Goal: Transaction & Acquisition: Purchase product/service

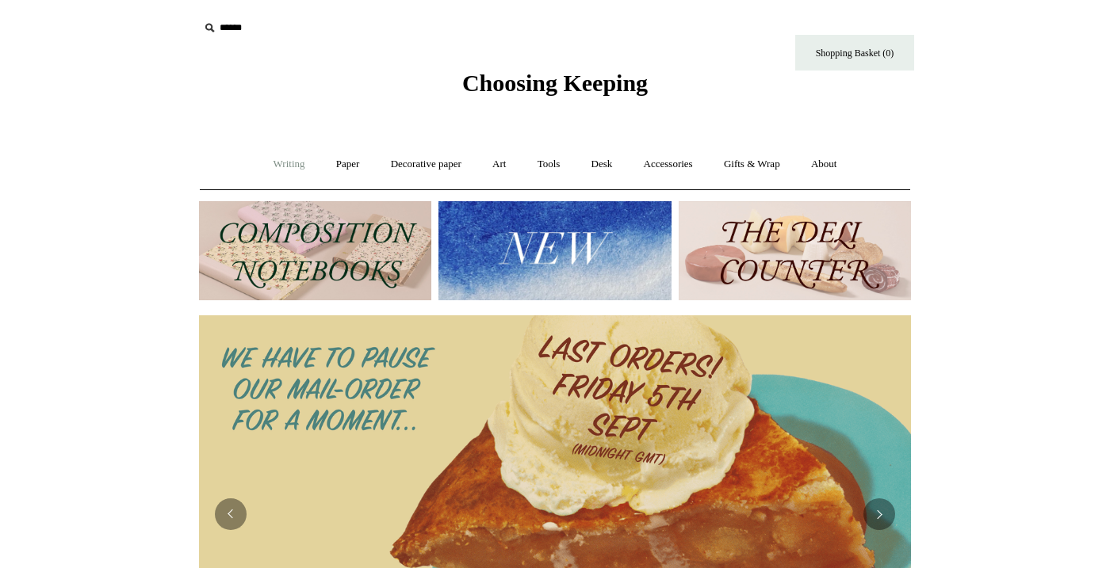
click at [292, 166] on link "Writing +" at bounding box center [289, 164] width 60 height 42
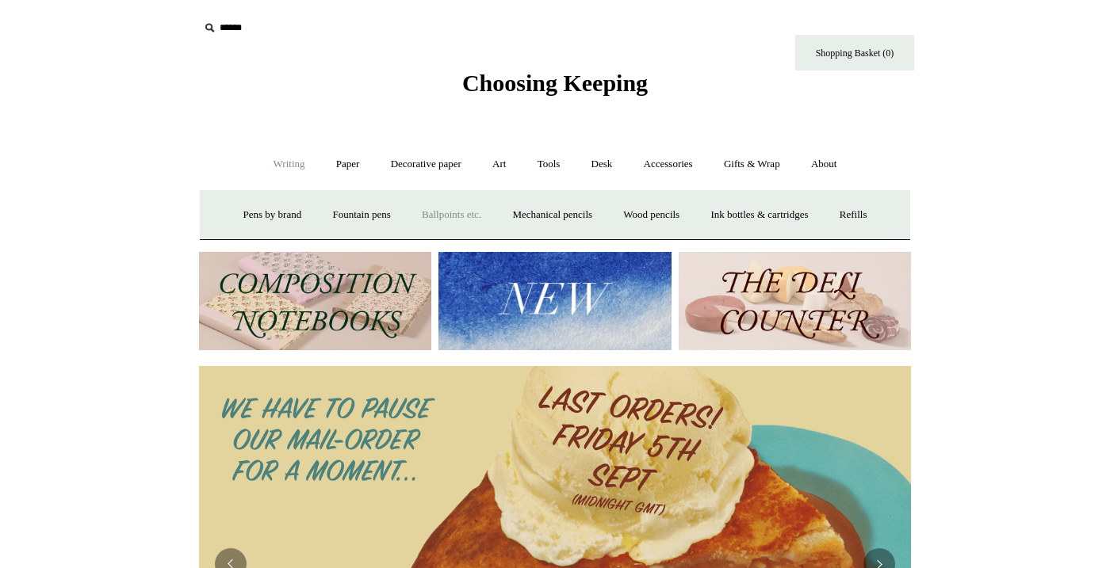
click at [432, 211] on link "Ballpoints etc. +" at bounding box center [451, 215] width 88 height 42
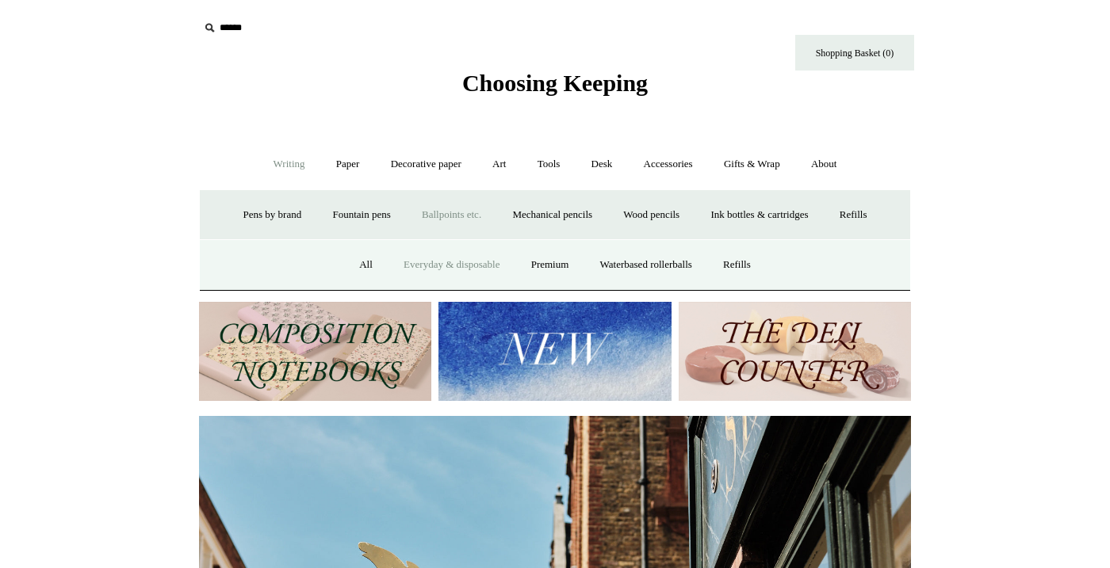
scroll to position [0, 712]
click at [425, 263] on link "Everyday & disposable" at bounding box center [451, 265] width 124 height 42
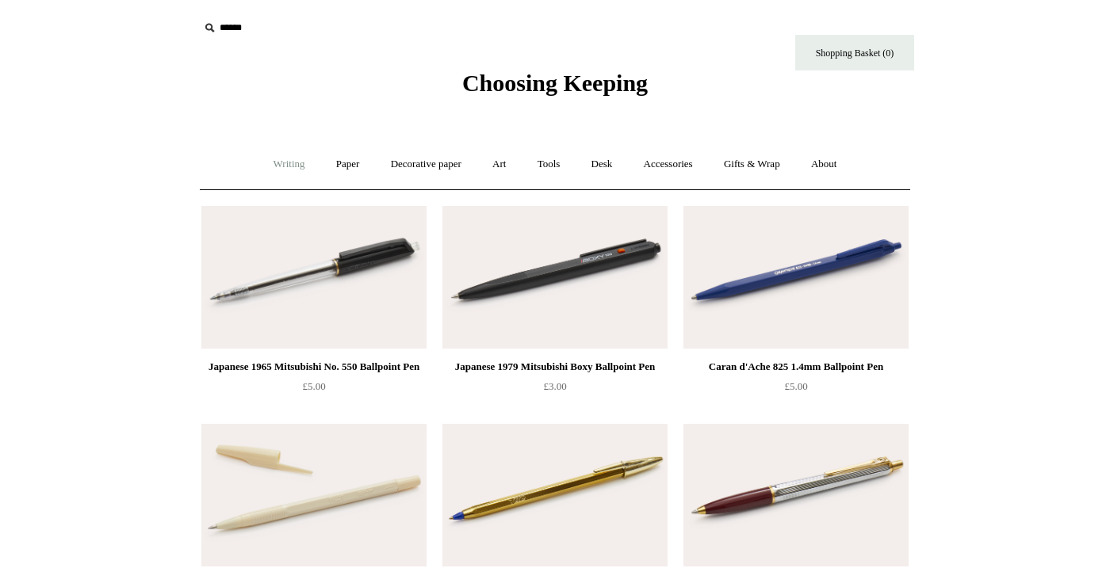
click at [285, 162] on link "Writing +" at bounding box center [289, 164] width 60 height 42
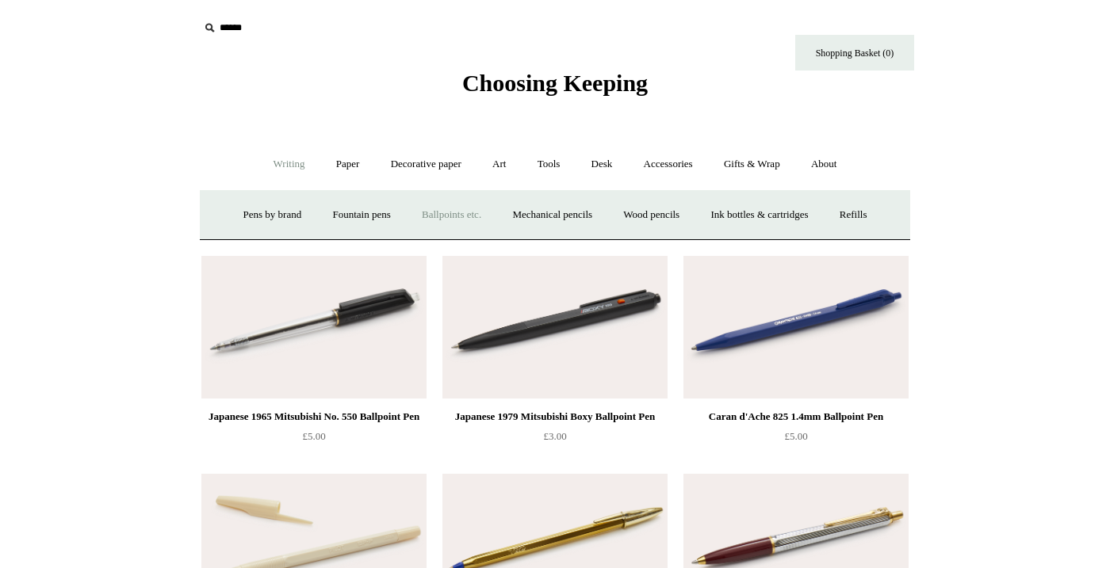
click at [452, 216] on link "Ballpoints etc. +" at bounding box center [451, 215] width 88 height 42
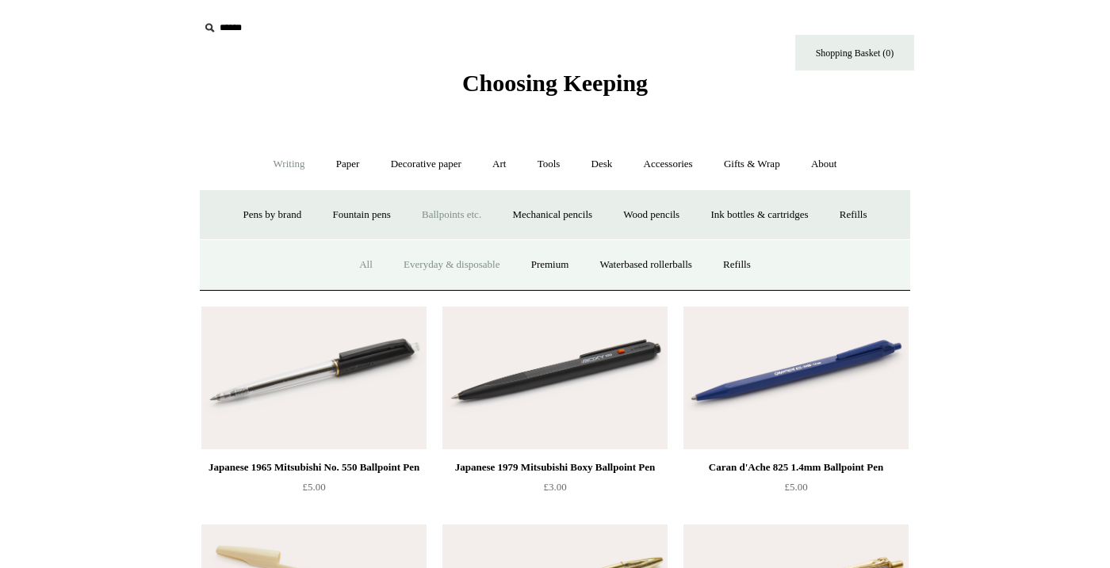
click at [358, 262] on link "All" at bounding box center [366, 265] width 42 height 42
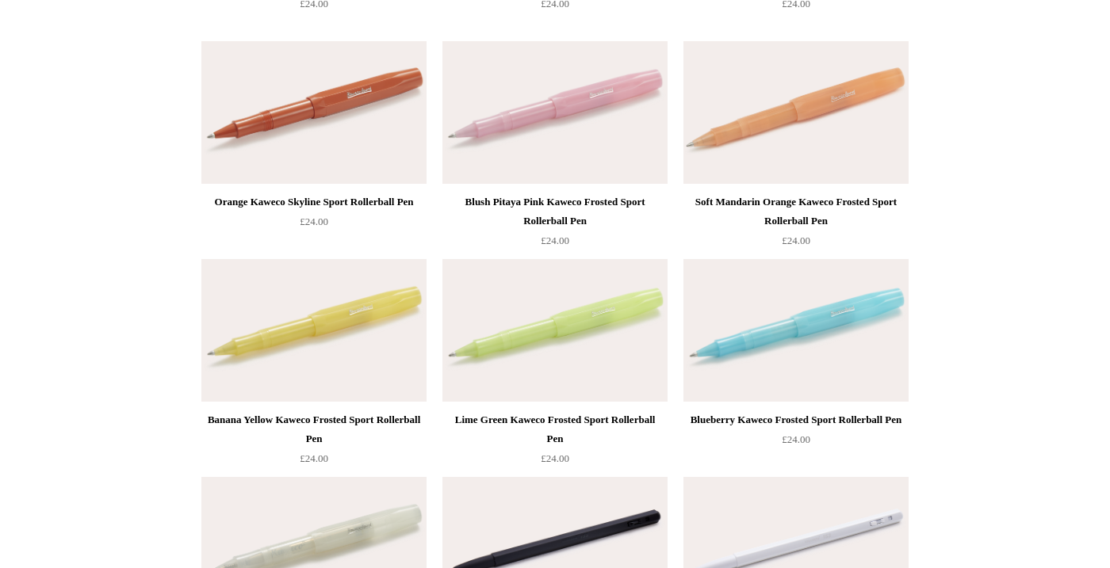
scroll to position [1477, 0]
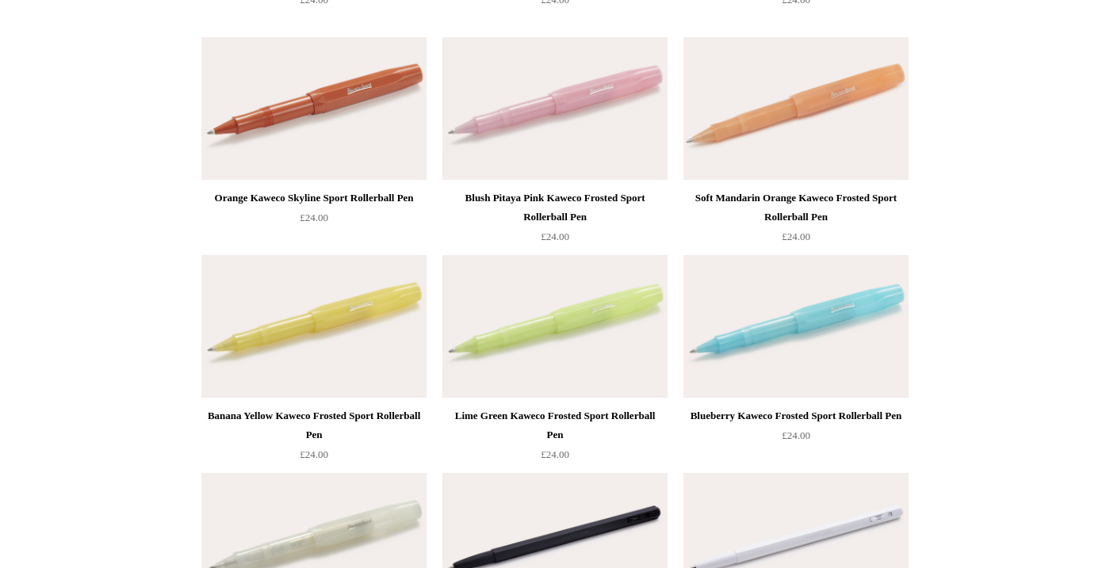
click at [637, 101] on img at bounding box center [554, 108] width 225 height 143
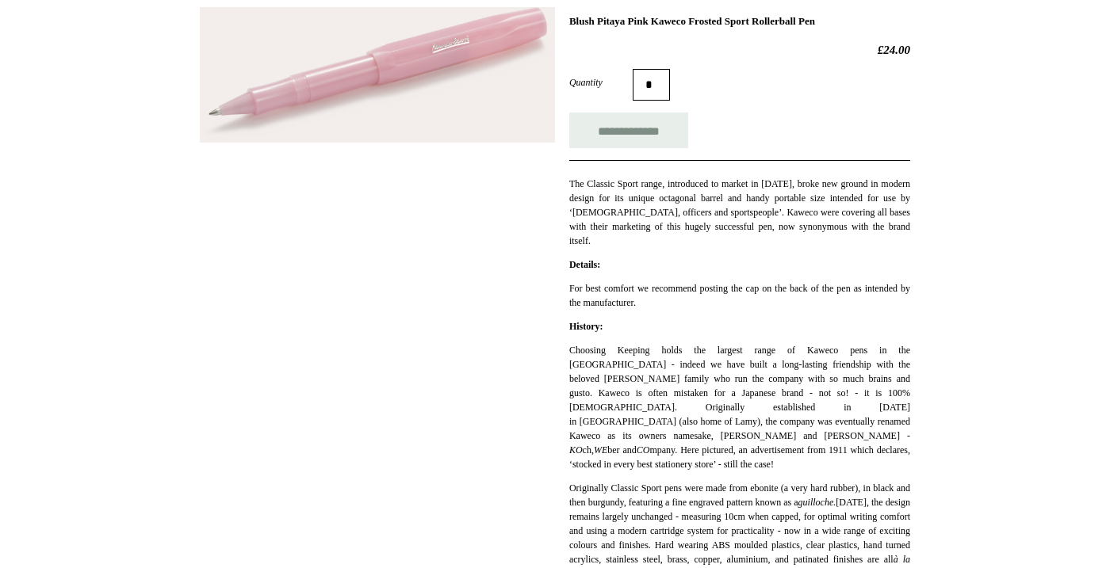
scroll to position [100, 0]
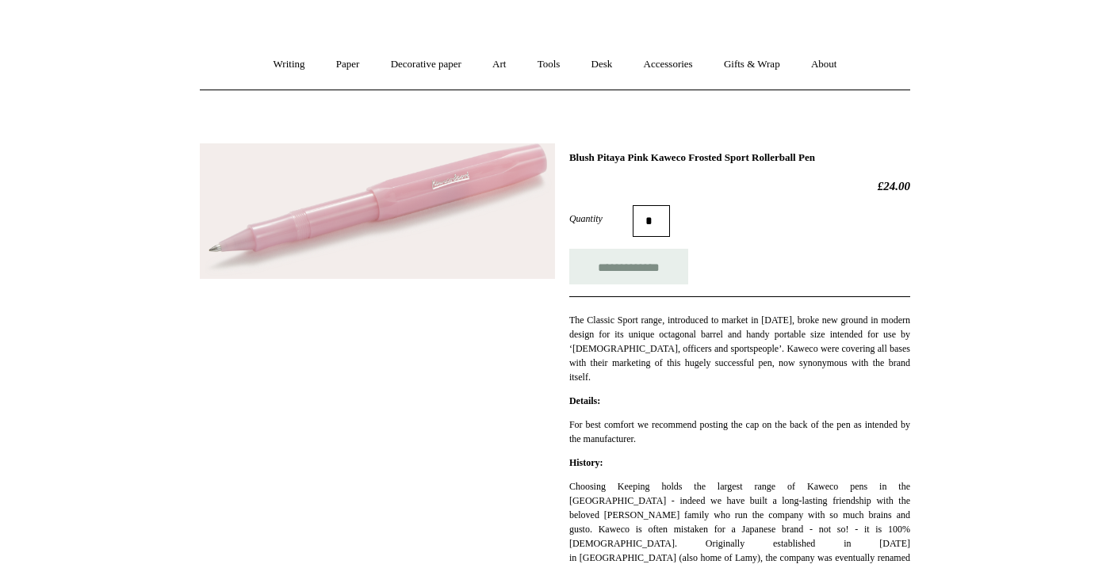
drag, startPoint x: 640, startPoint y: 154, endPoint x: 879, endPoint y: 157, distance: 239.4
click at [879, 157] on h1 "Blush Pitaya Pink Kaweco Frosted Sport Rollerball Pen" at bounding box center [739, 157] width 341 height 13
copy h1 "Pink Kaweco Frosted Sport Rollerball Pen"
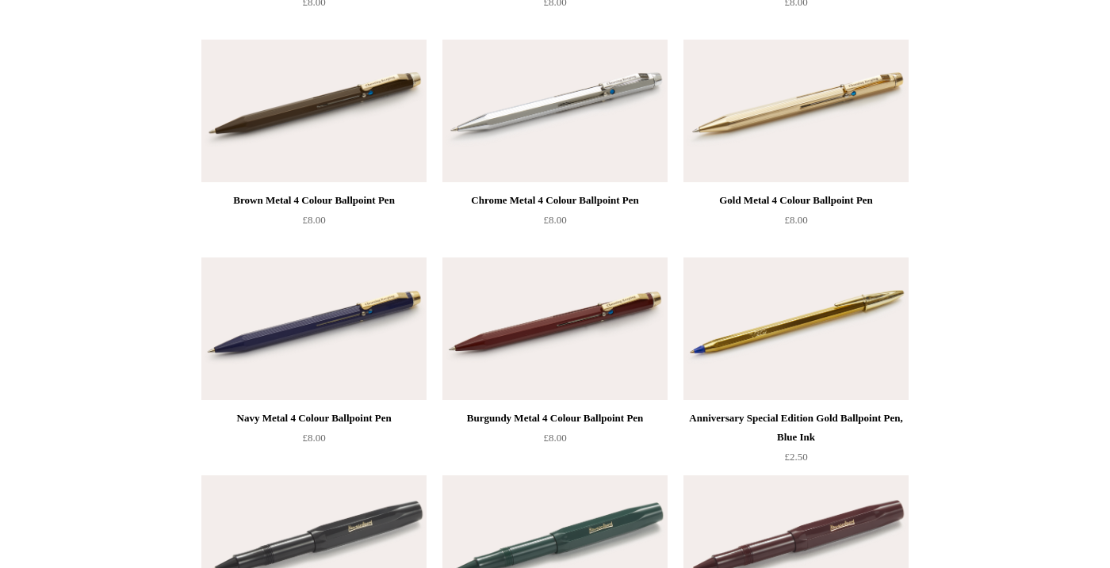
scroll to position [373, 0]
